Goal: Transaction & Acquisition: Purchase product/service

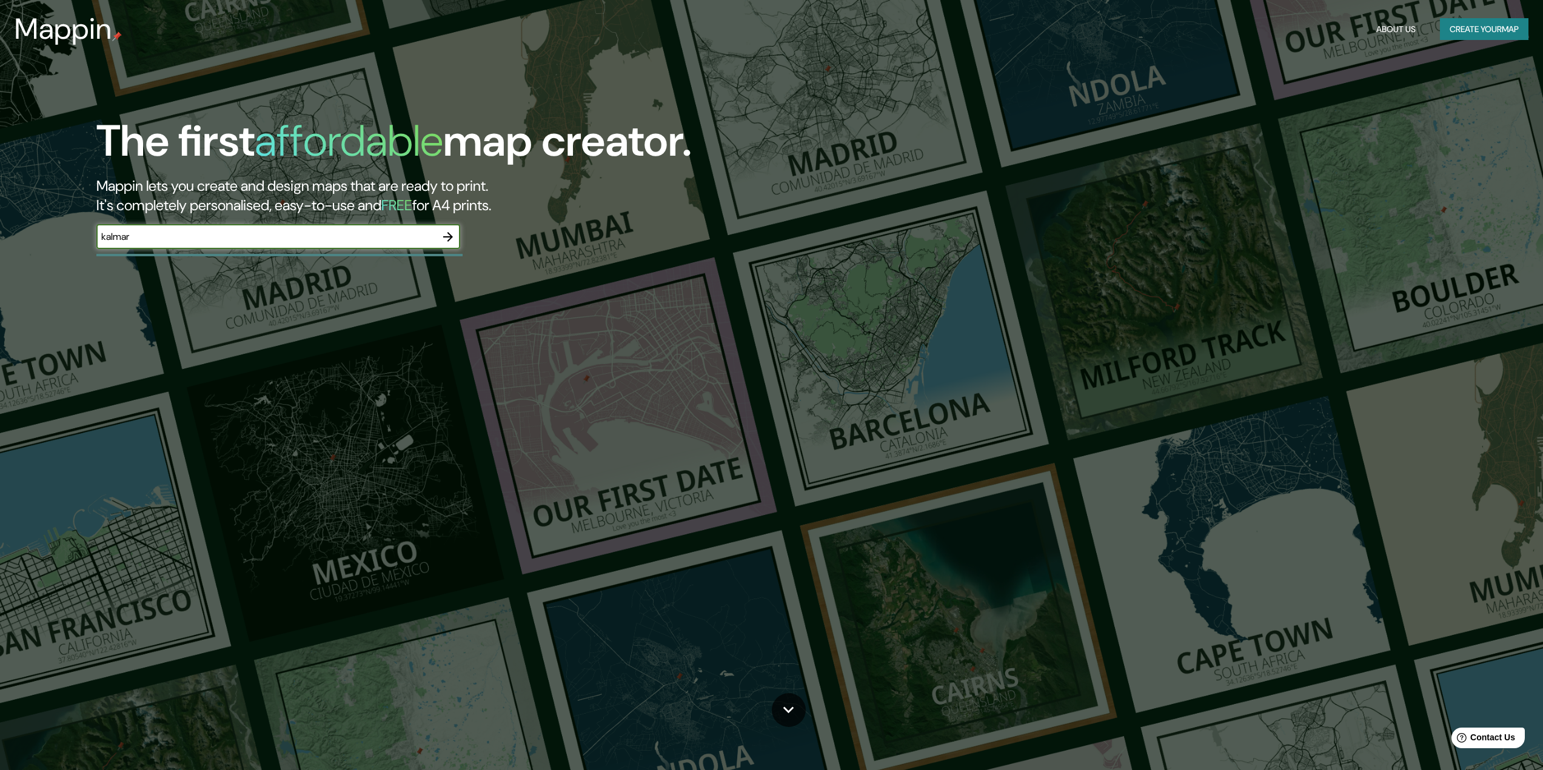
type input "kalmar"
click at [229, 225] on div "kalmar ​" at bounding box center [278, 237] width 364 height 24
click at [449, 236] on icon "button" at bounding box center [448, 237] width 15 height 15
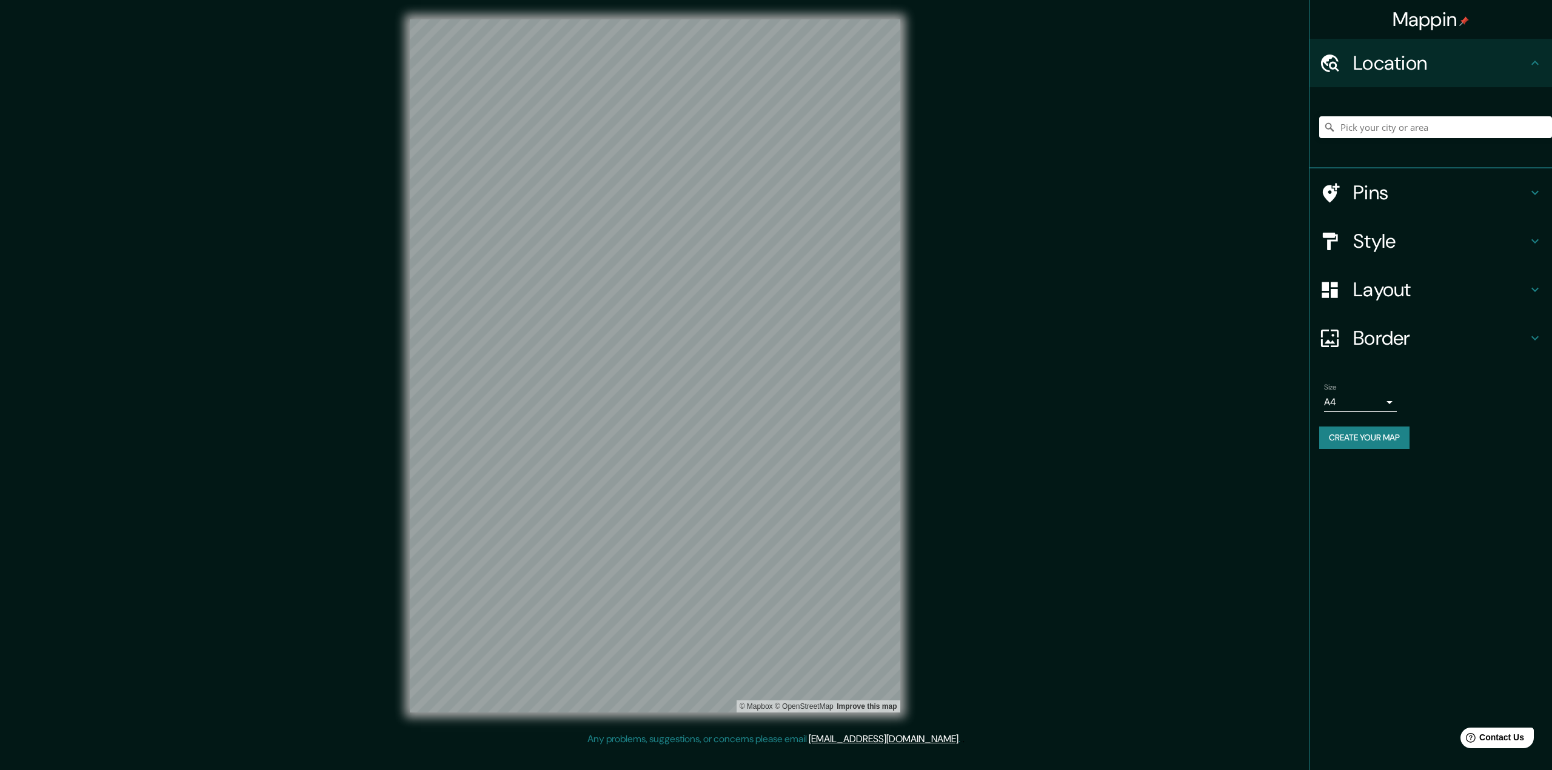
click at [1374, 249] on h4 "Style" at bounding box center [1440, 241] width 175 height 24
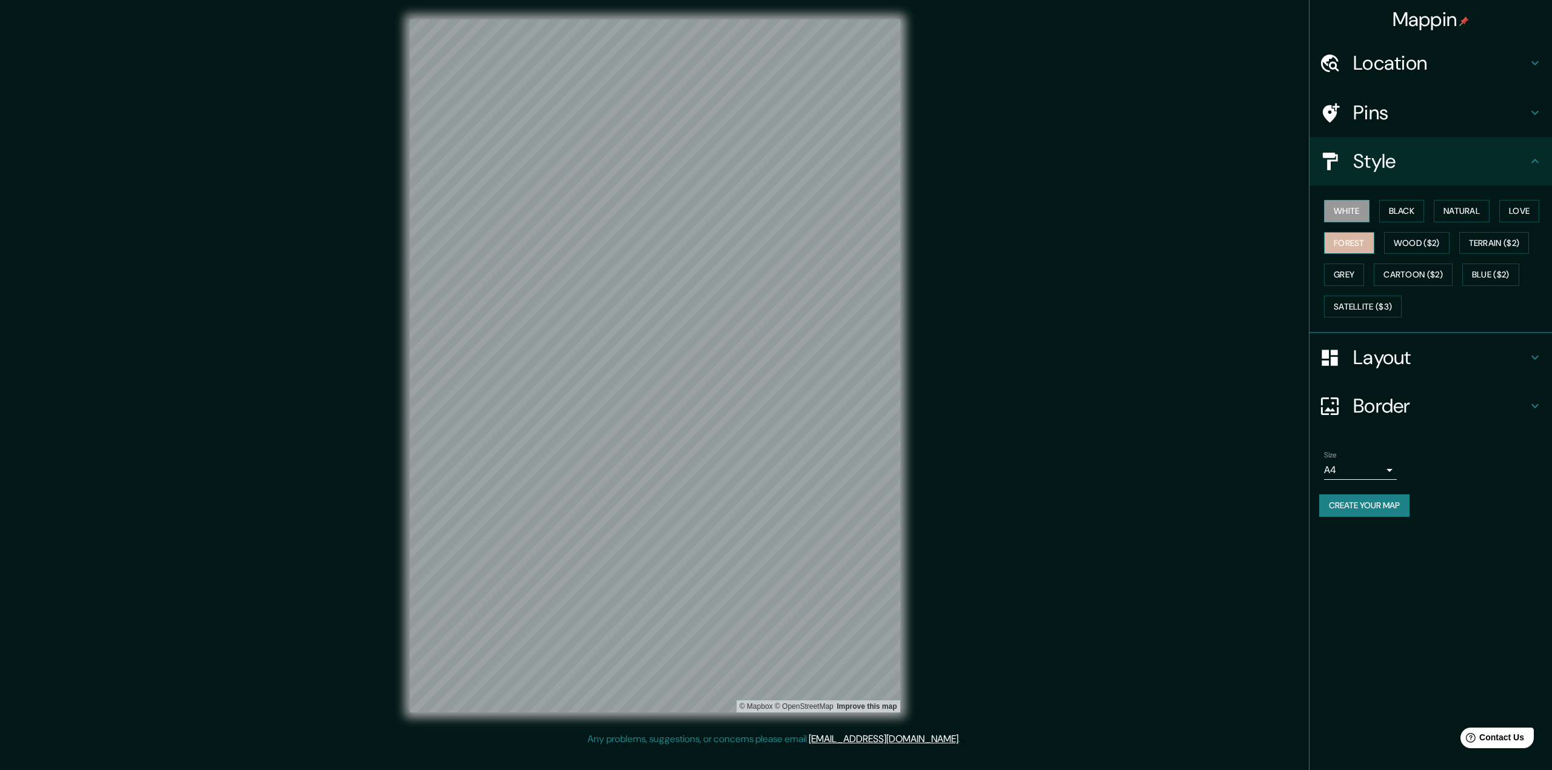
click at [1341, 237] on button "Forest" at bounding box center [1349, 243] width 50 height 22
click at [1392, 237] on button "Wood ($2)" at bounding box center [1416, 243] width 65 height 22
click at [1494, 246] on button "Terrain ($2)" at bounding box center [1494, 243] width 70 height 22
click at [1427, 273] on button "Cartoon ($2)" at bounding box center [1412, 275] width 79 height 22
click at [1314, 273] on div "White Black Natural Love Forest Wood ($2) Terrain ($2) Grey Cartoon ($2) Blue (…" at bounding box center [1430, 259] width 242 height 148
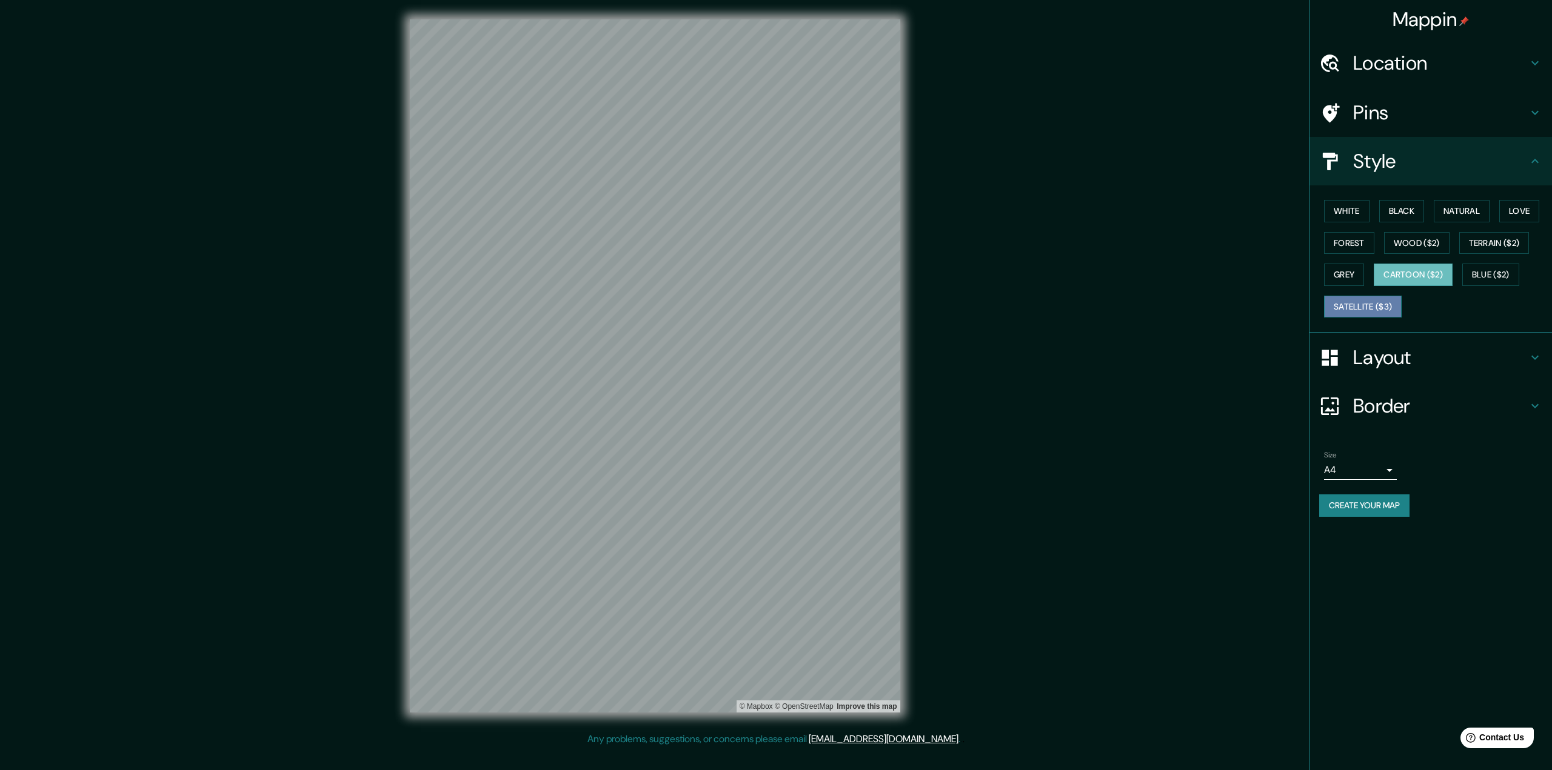
click at [1337, 306] on button "Satellite ($3)" at bounding box center [1363, 307] width 78 height 22
click at [1499, 272] on button "Blue ($2)" at bounding box center [1490, 275] width 57 height 22
click at [1501, 236] on button "Terrain ($2)" at bounding box center [1494, 243] width 70 height 22
click at [1500, 184] on div "Style" at bounding box center [1430, 161] width 242 height 48
click at [1526, 208] on button "Love" at bounding box center [1519, 211] width 40 height 22
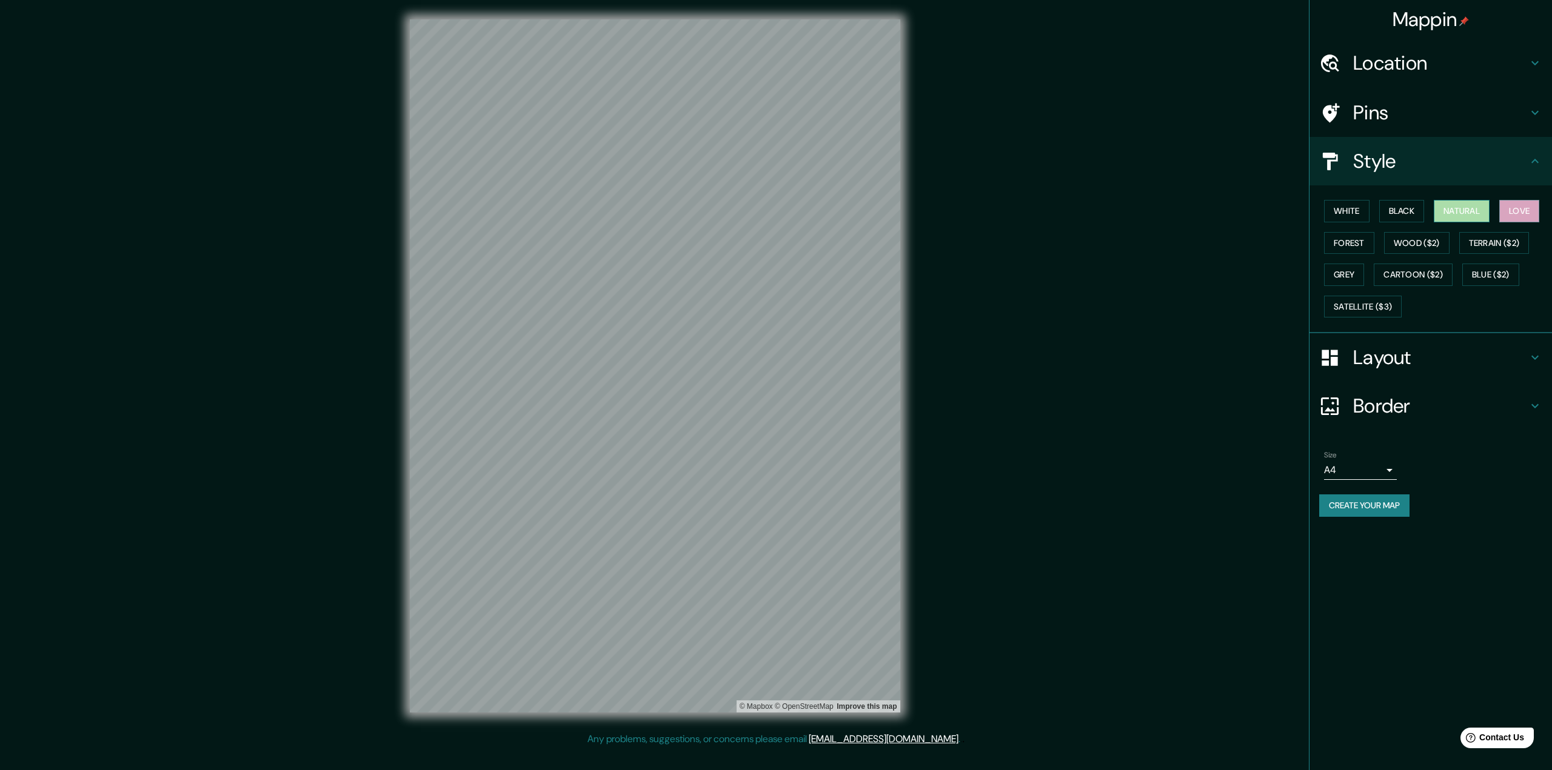
click at [1474, 212] on button "Natural" at bounding box center [1461, 211] width 56 height 22
click at [1413, 212] on button "Black" at bounding box center [1401, 211] width 45 height 22
click at [1364, 212] on button "White" at bounding box center [1346, 211] width 45 height 22
click at [1357, 243] on button "Forest" at bounding box center [1349, 243] width 50 height 22
click at [1416, 245] on button "Wood ($2)" at bounding box center [1416, 243] width 65 height 22
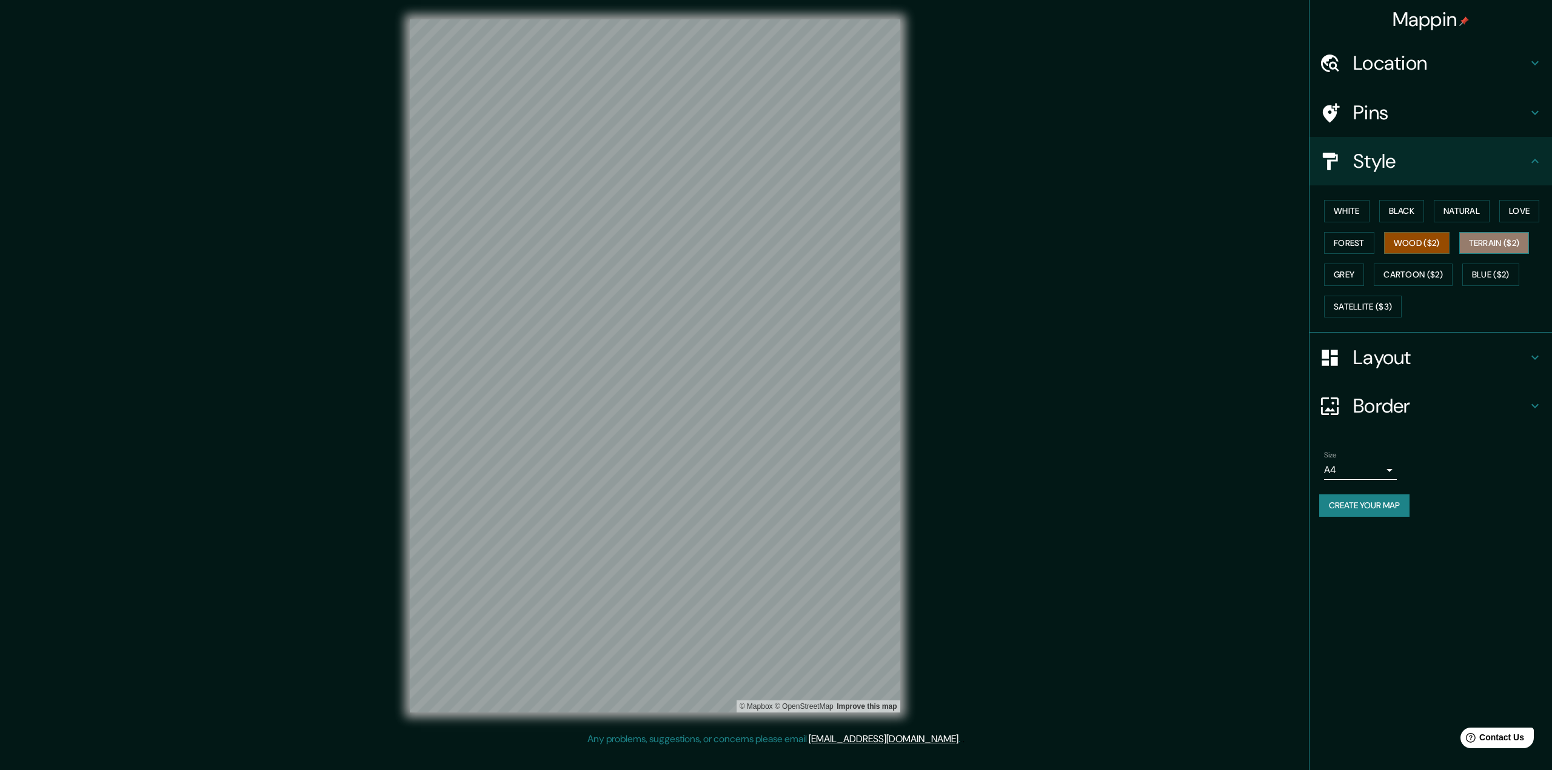
click at [1492, 245] on button "Terrain ($2)" at bounding box center [1494, 243] width 70 height 22
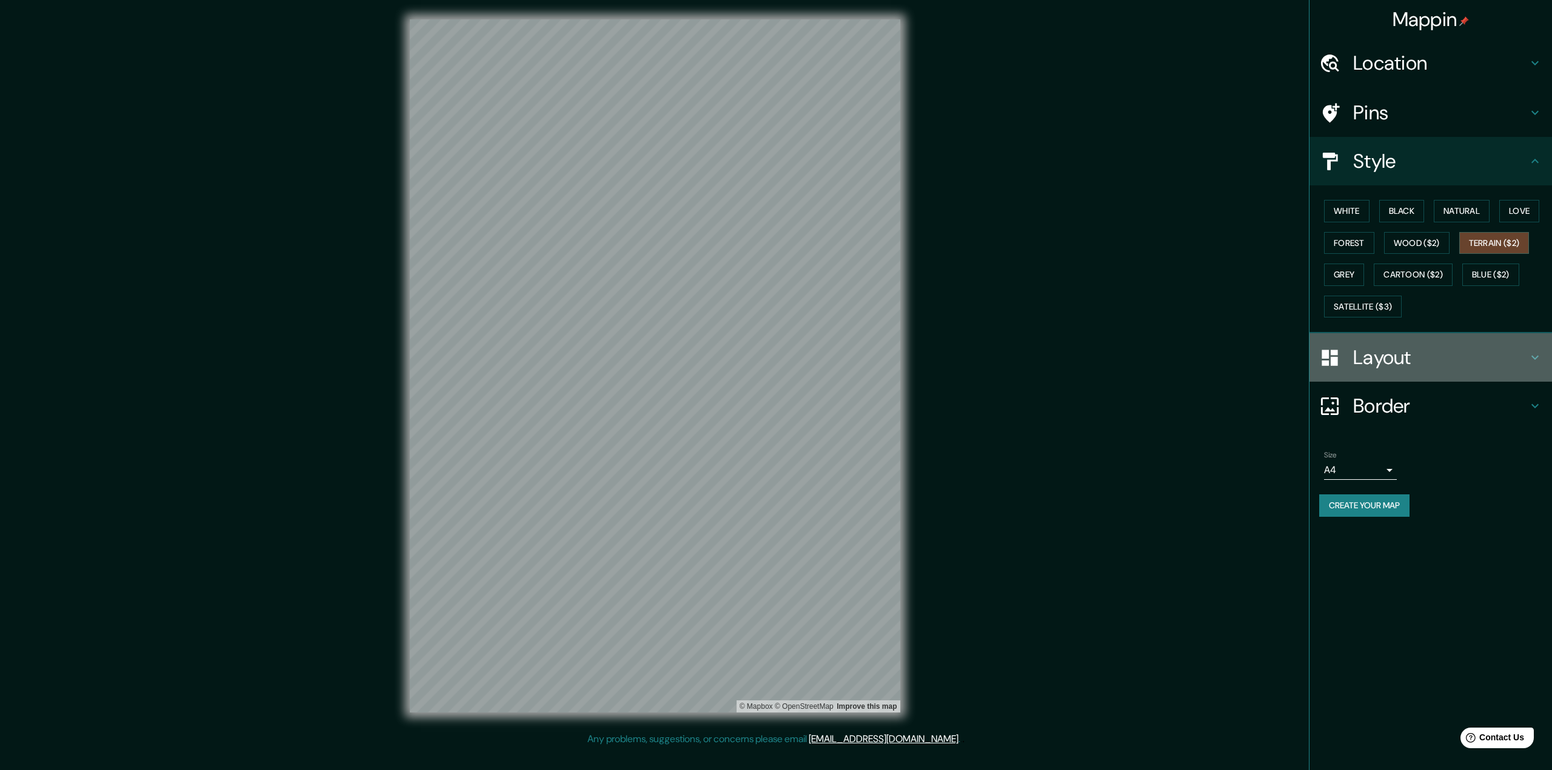
click at [1412, 354] on h4 "Layout" at bounding box center [1440, 357] width 175 height 24
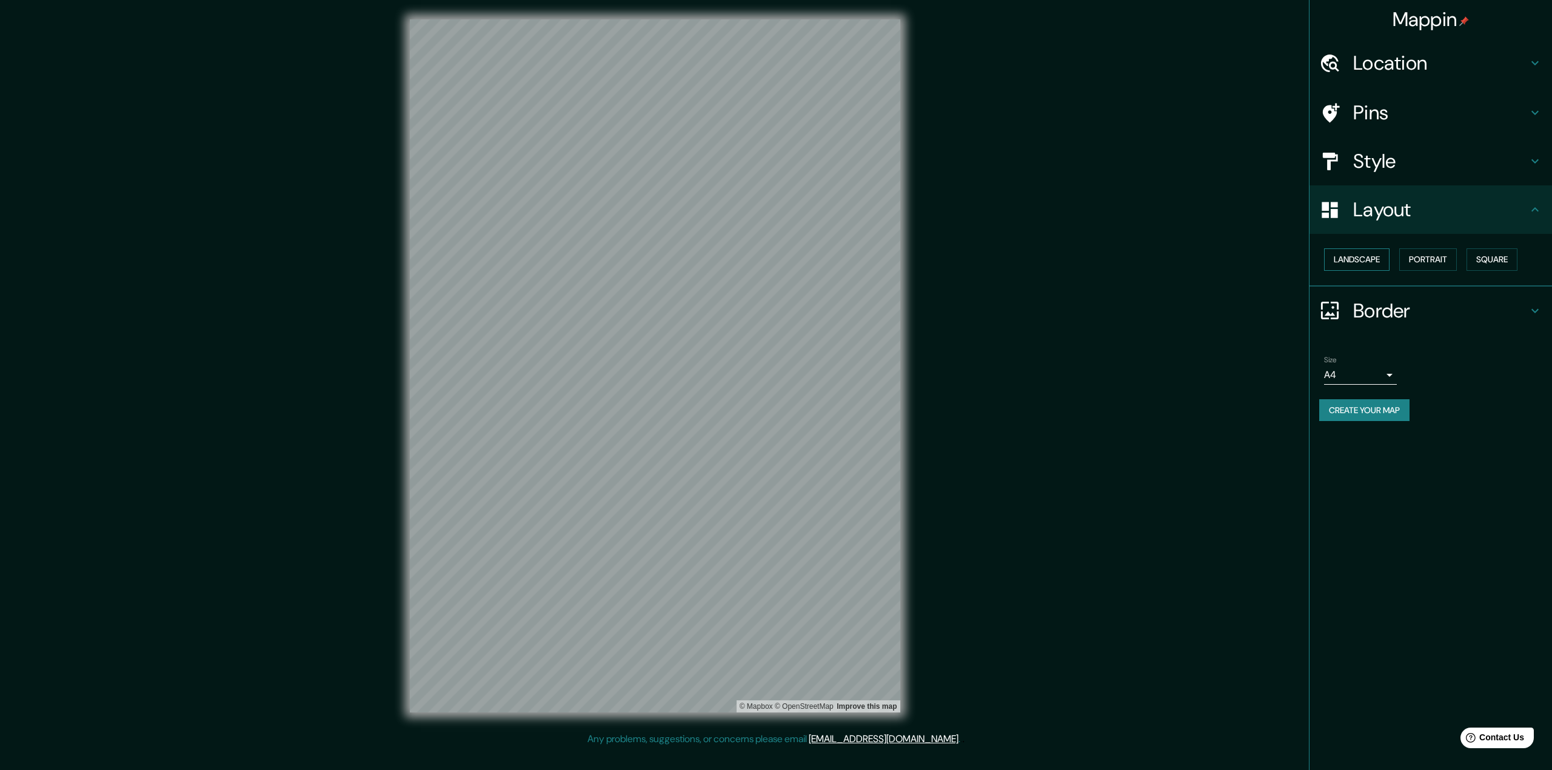
click at [1364, 254] on button "Landscape" at bounding box center [1356, 260] width 65 height 22
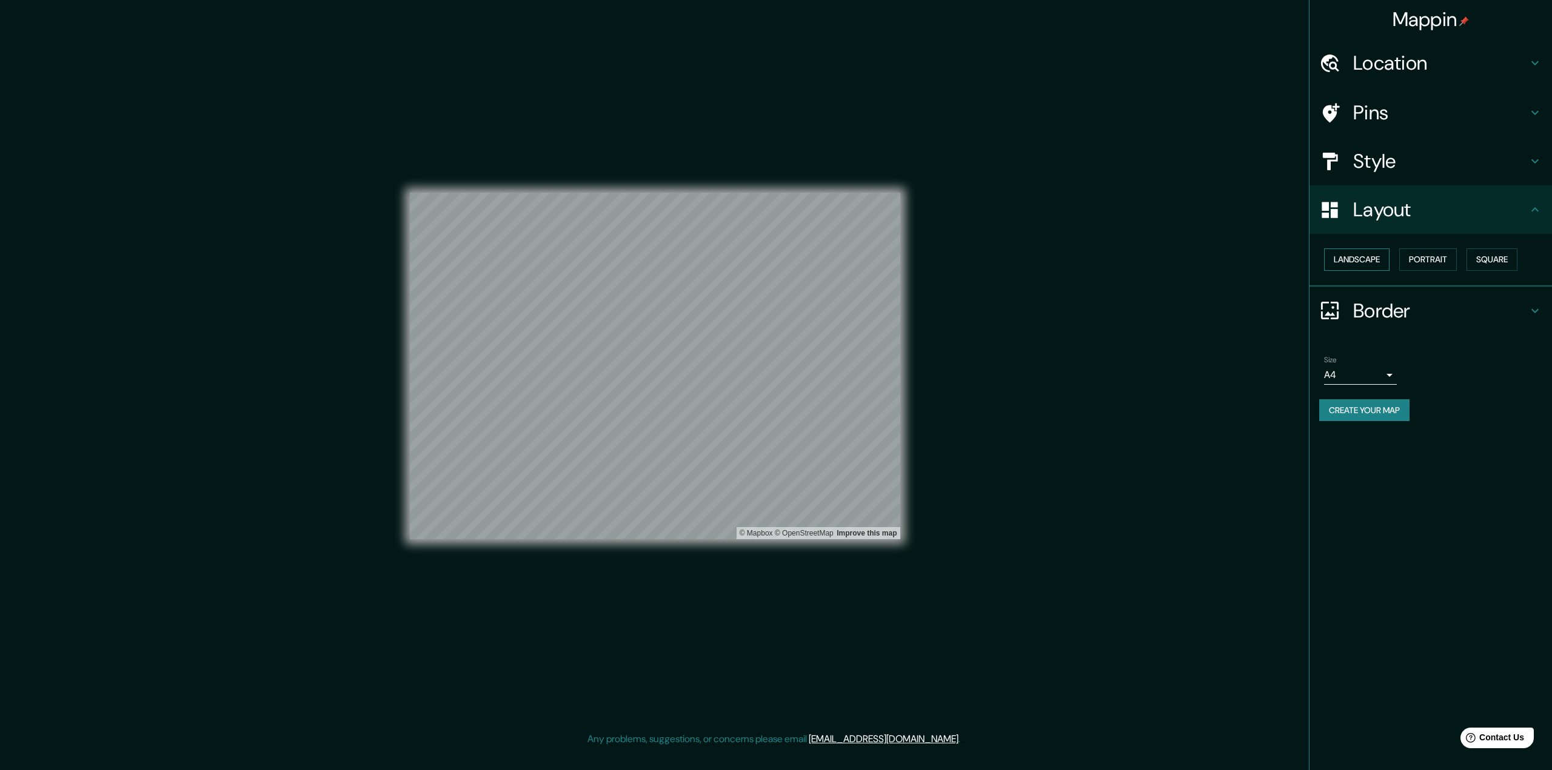
click at [1364, 254] on button "Landscape" at bounding box center [1356, 260] width 65 height 22
click at [1421, 253] on button "Portrait" at bounding box center [1428, 260] width 58 height 22
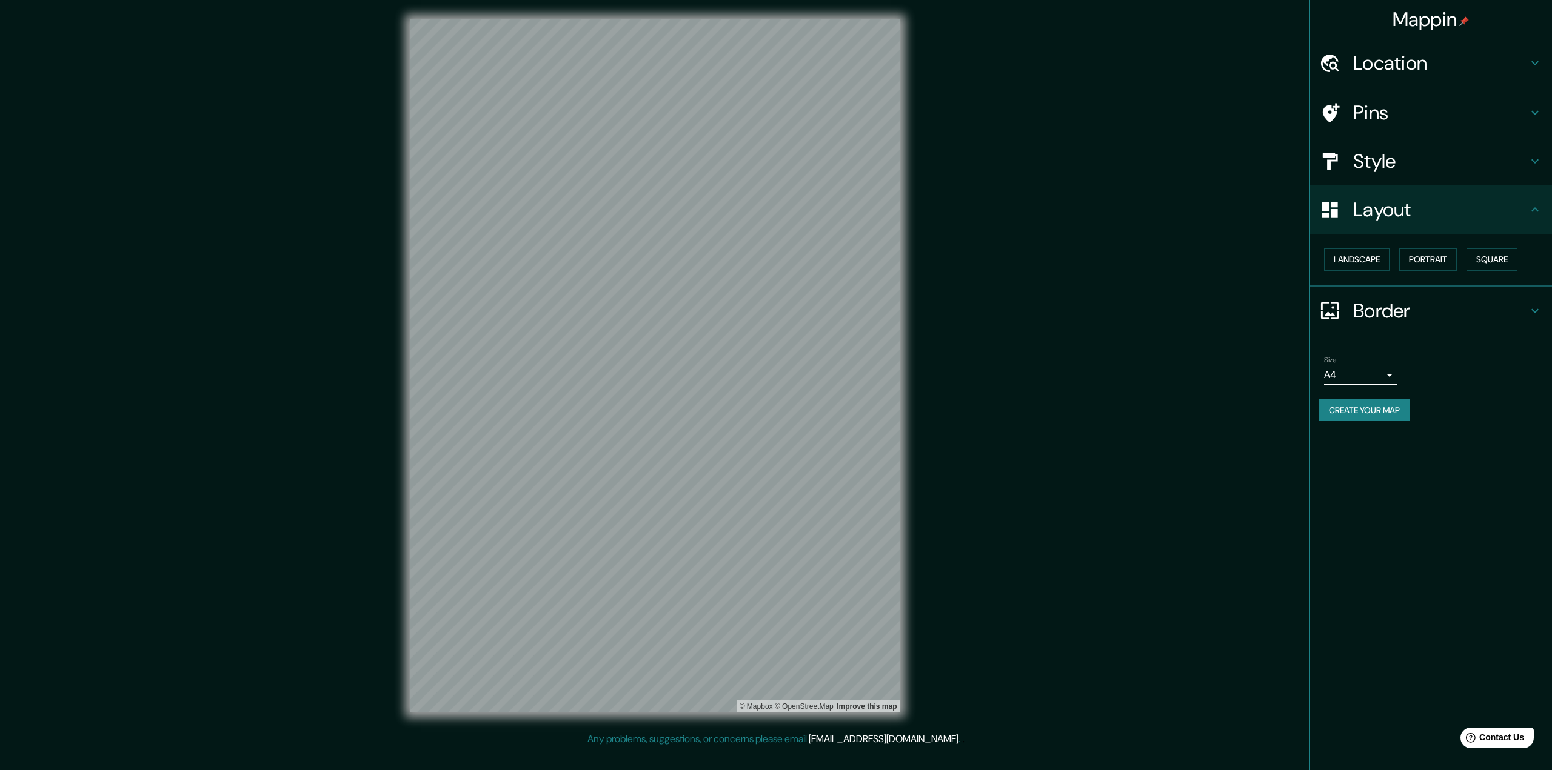
click at [1361, 309] on h4 "Border" at bounding box center [1440, 311] width 175 height 24
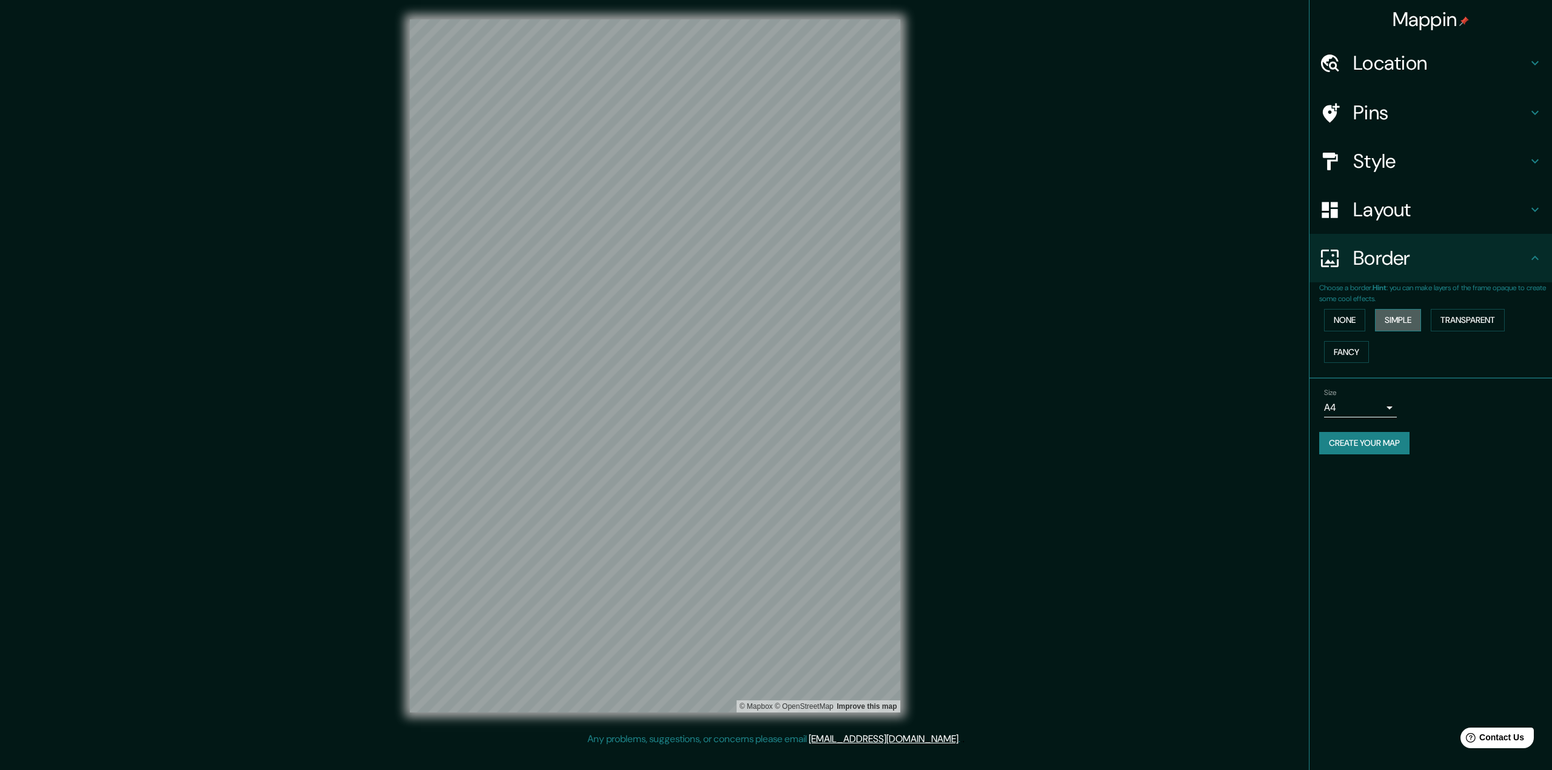
drag, startPoint x: 1401, startPoint y: 324, endPoint x: 1416, endPoint y: 321, distance: 16.0
click at [1401, 323] on button "Simple" at bounding box center [1398, 320] width 46 height 22
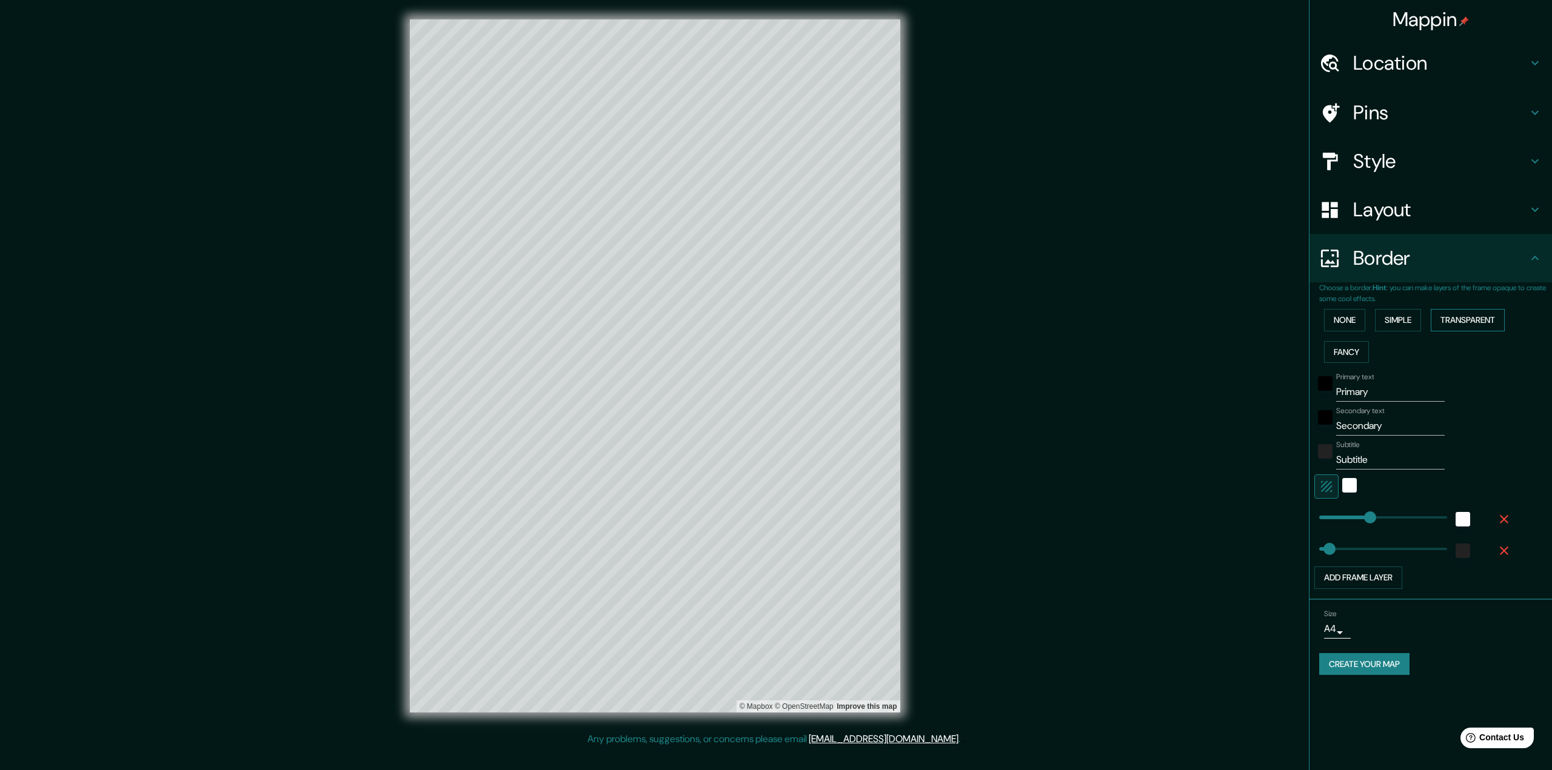
click at [1467, 321] on button "Transparent" at bounding box center [1467, 320] width 74 height 22
click at [1349, 351] on button "Fancy" at bounding box center [1346, 352] width 45 height 22
click at [1355, 329] on button "None" at bounding box center [1344, 320] width 41 height 22
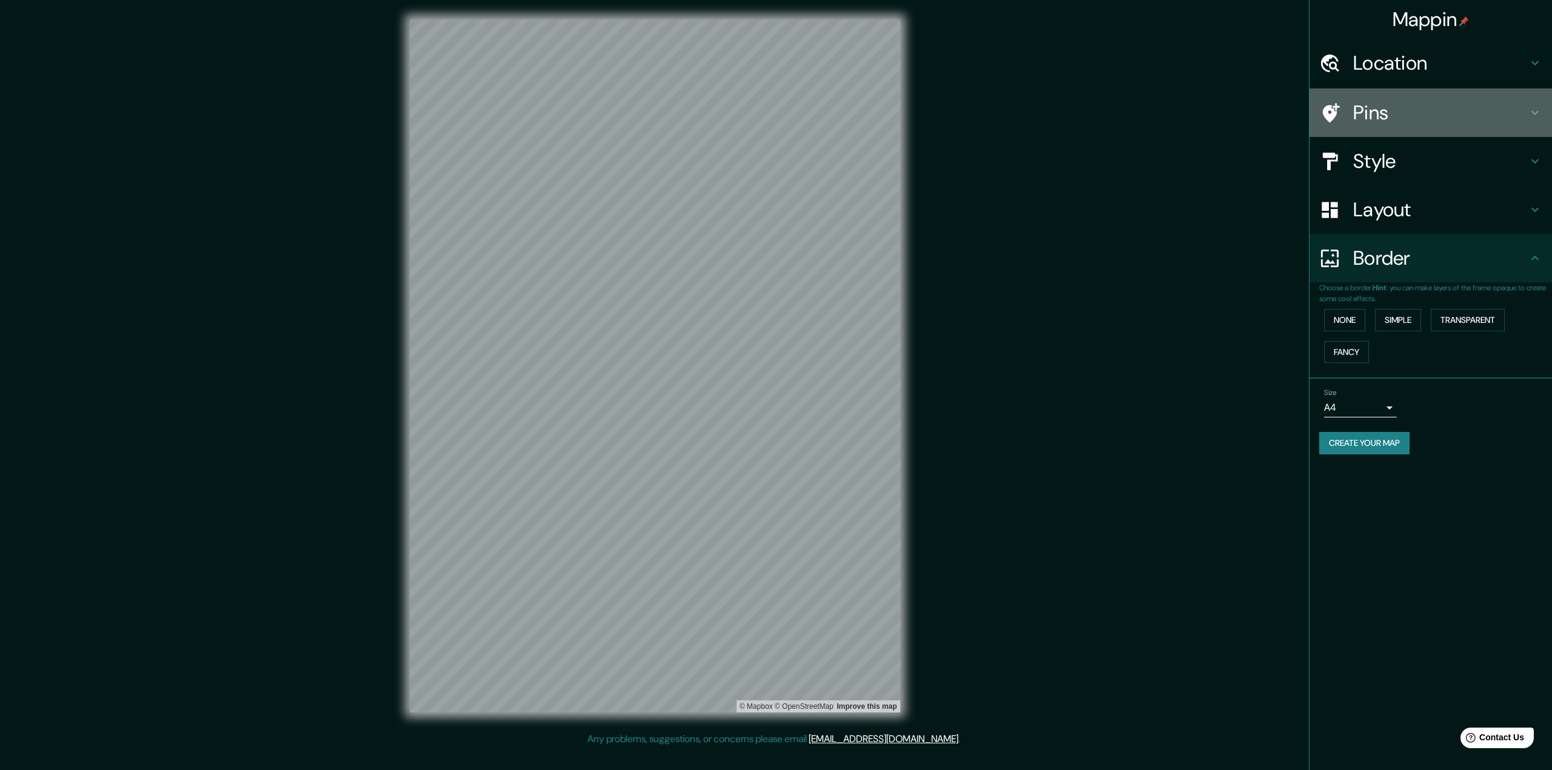
click at [1424, 127] on div "Pins" at bounding box center [1430, 112] width 242 height 48
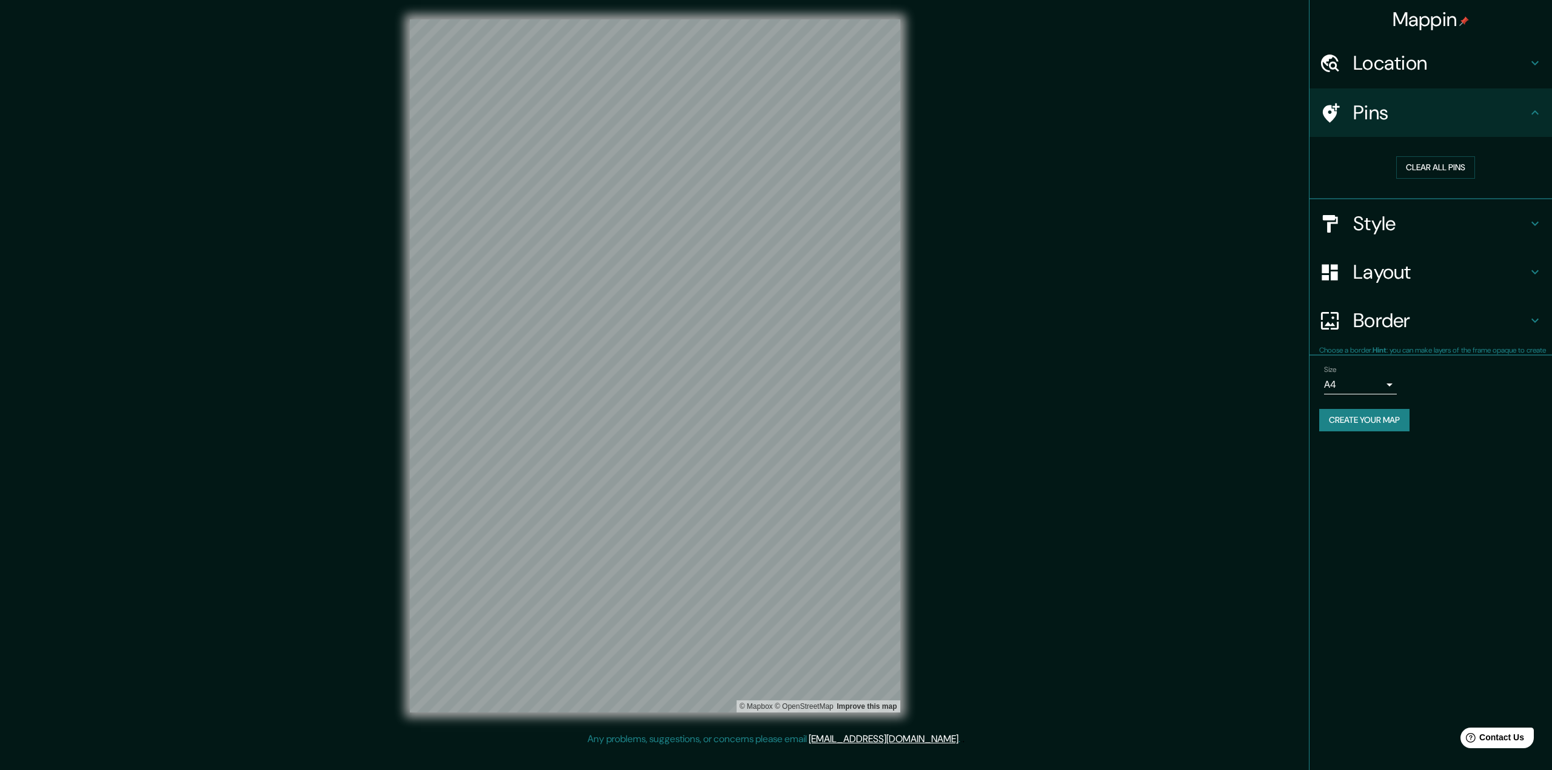
click at [1412, 63] on h4 "Location" at bounding box center [1440, 63] width 175 height 24
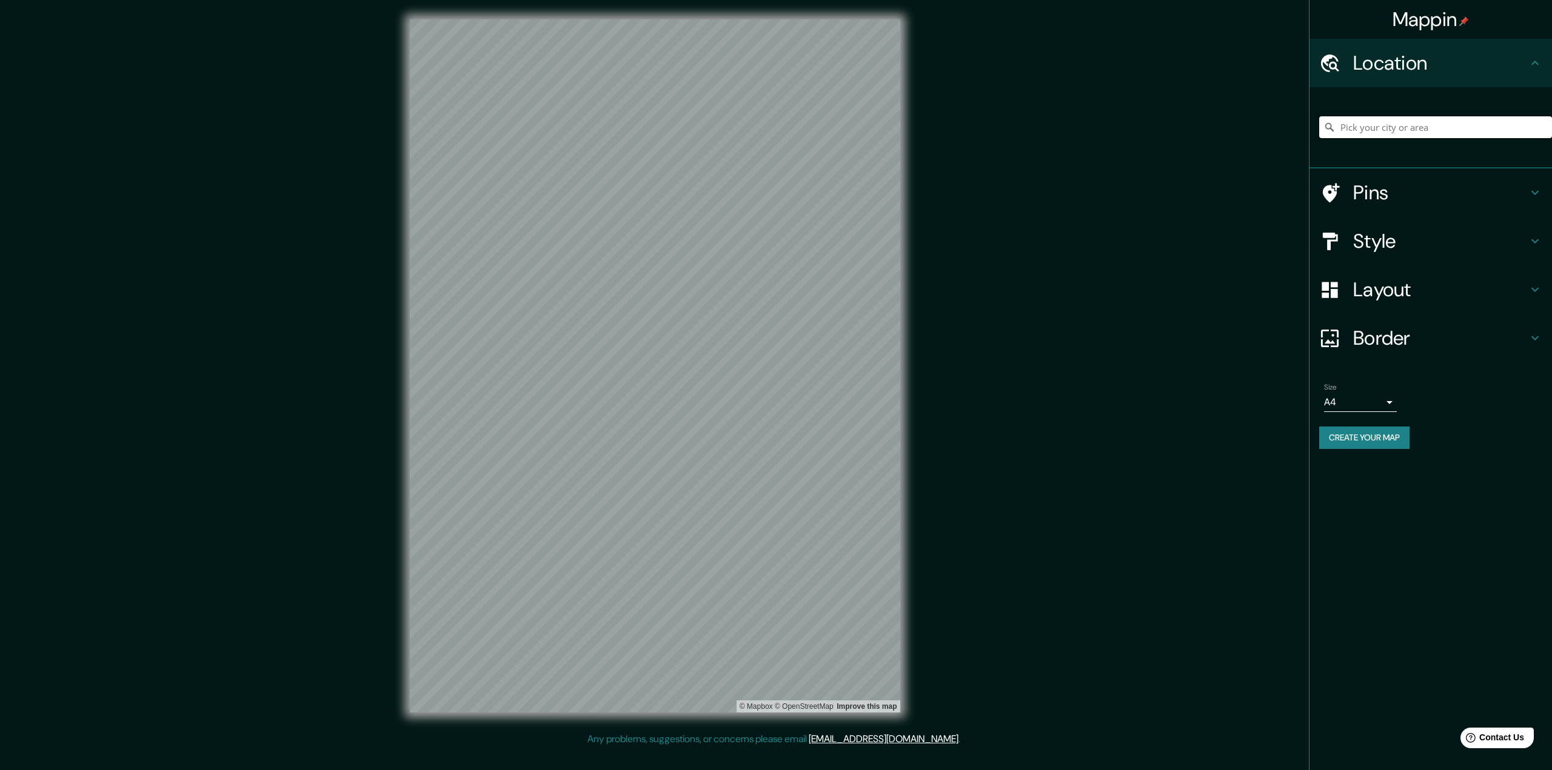
click at [1395, 129] on input "Pick your city or area" at bounding box center [1435, 127] width 233 height 22
click at [1360, 186] on h4 "Pins" at bounding box center [1440, 193] width 175 height 24
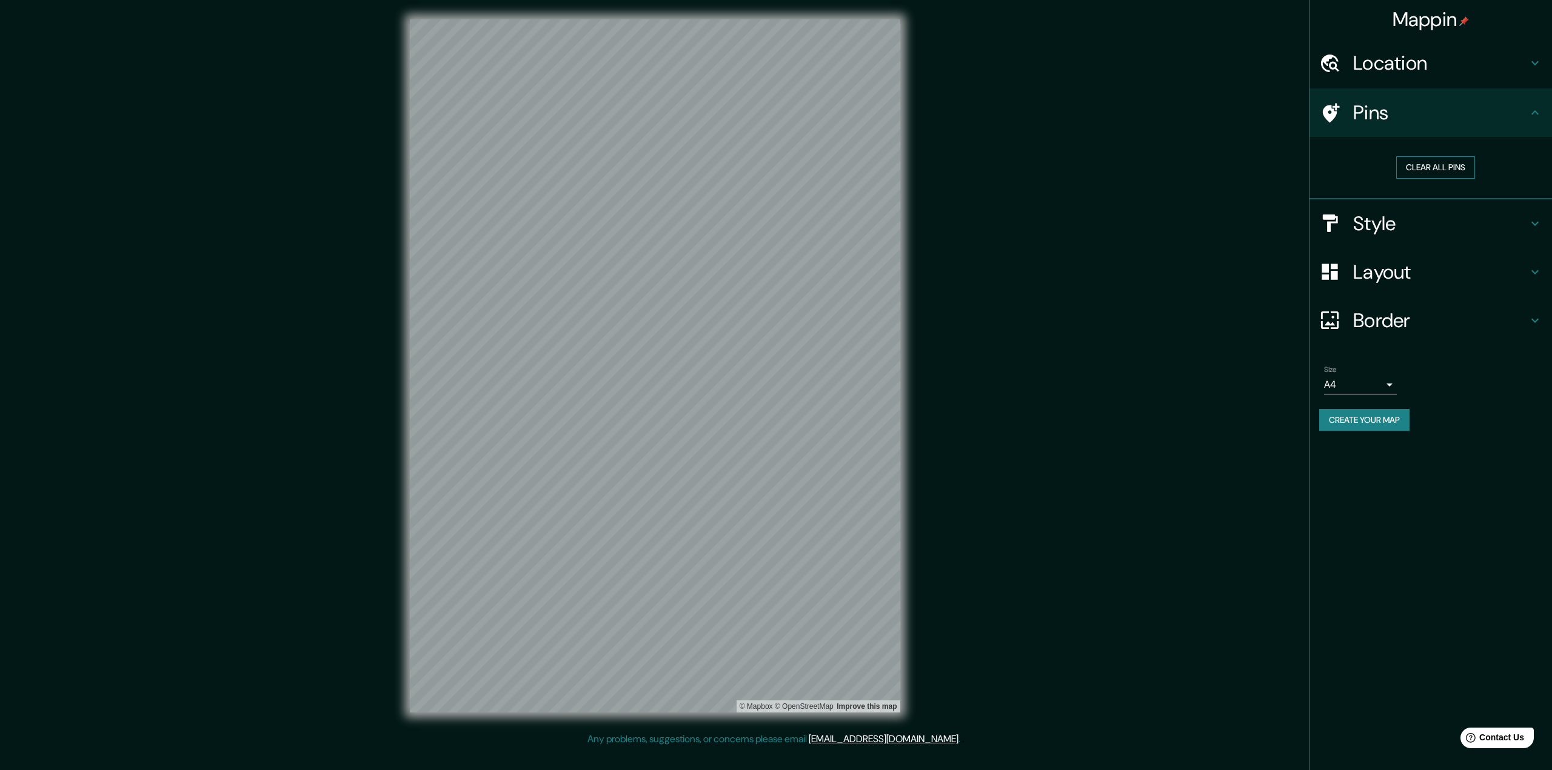
click at [1444, 171] on button "Clear all pins" at bounding box center [1435, 167] width 79 height 22
